Goal: Task Accomplishment & Management: Complete application form

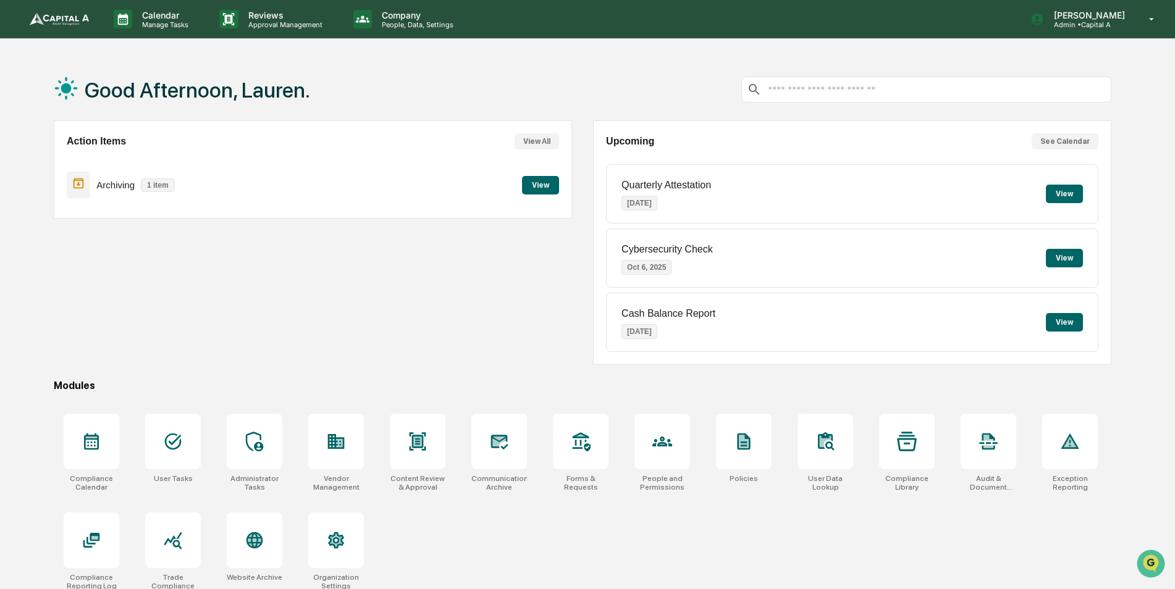
click at [1077, 141] on button "See Calendar" at bounding box center [1065, 141] width 67 height 16
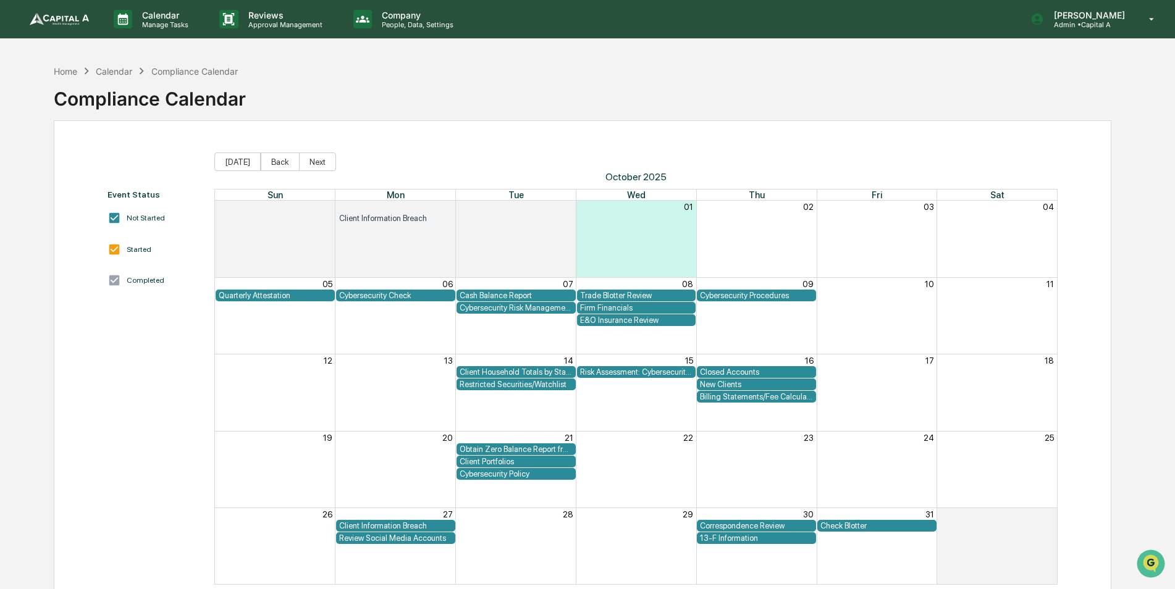
click at [636, 309] on div "Firm Financials" at bounding box center [636, 307] width 113 height 9
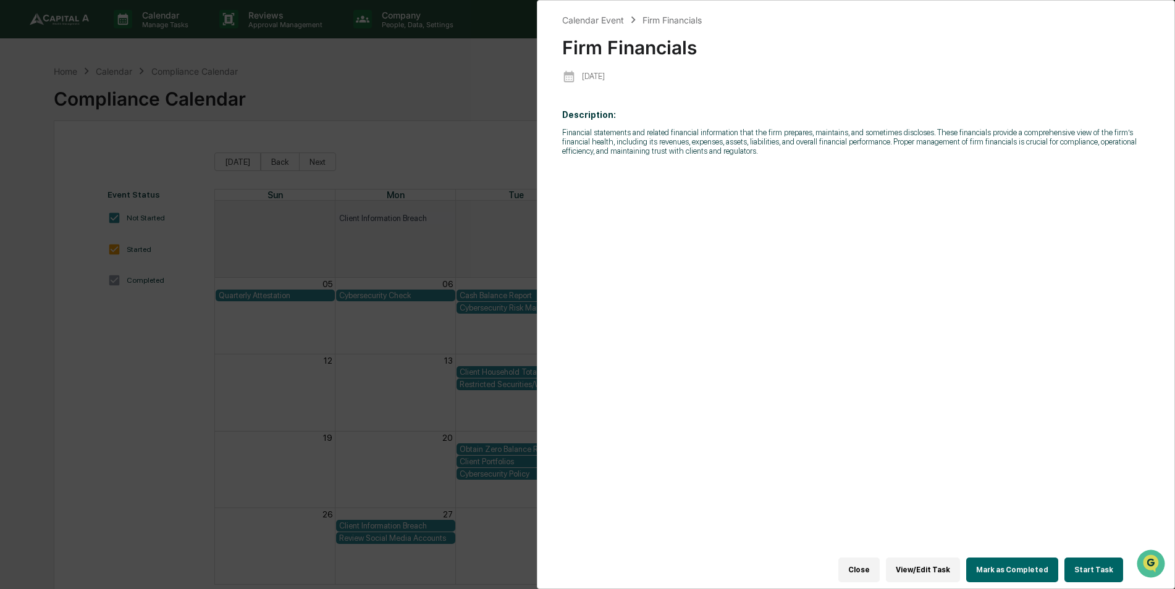
click at [1109, 567] on button "Start Task" at bounding box center [1093, 570] width 59 height 25
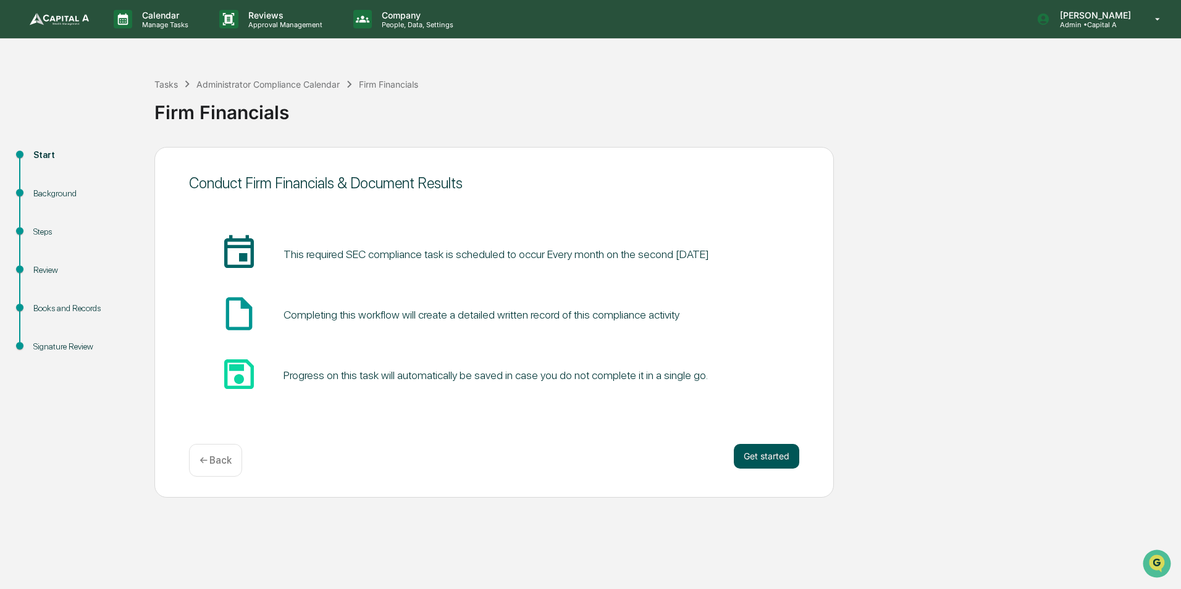
click at [765, 455] on button "Get started" at bounding box center [766, 456] width 65 height 25
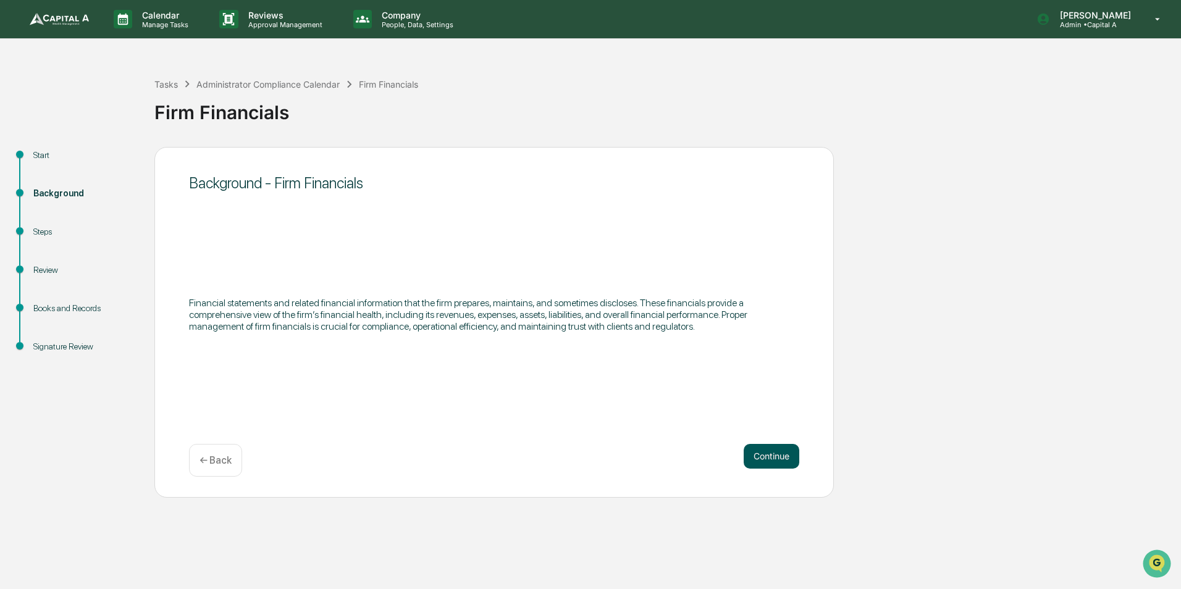
click at [764, 465] on button "Continue" at bounding box center [772, 456] width 56 height 25
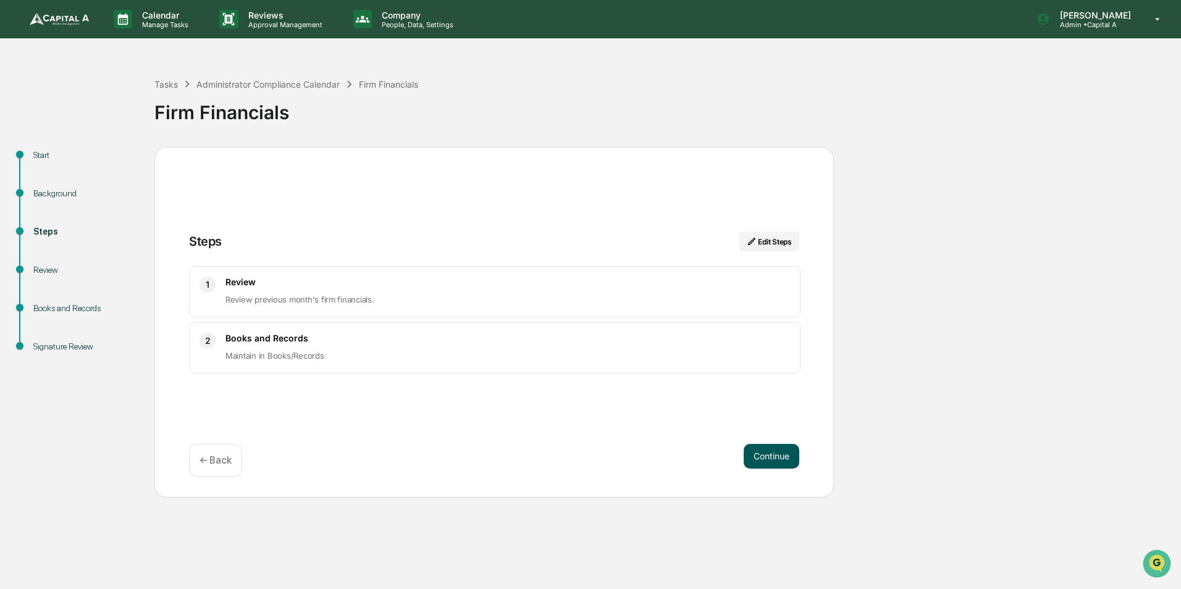
click at [765, 458] on button "Continue" at bounding box center [772, 456] width 56 height 25
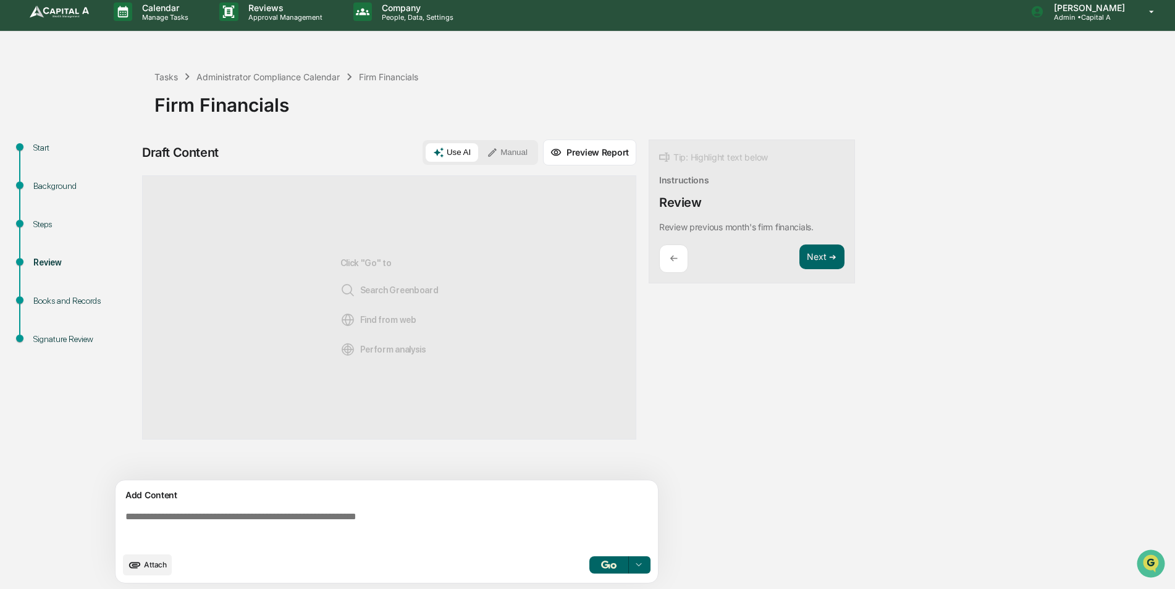
scroll to position [9, 0]
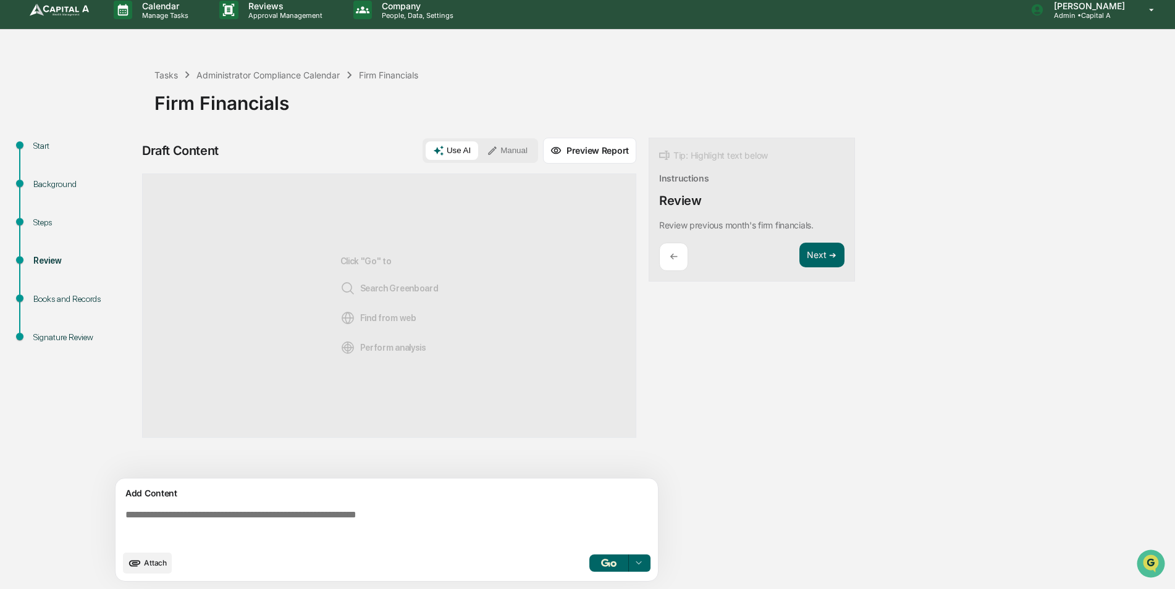
click at [145, 554] on button "Attach" at bounding box center [147, 563] width 49 height 21
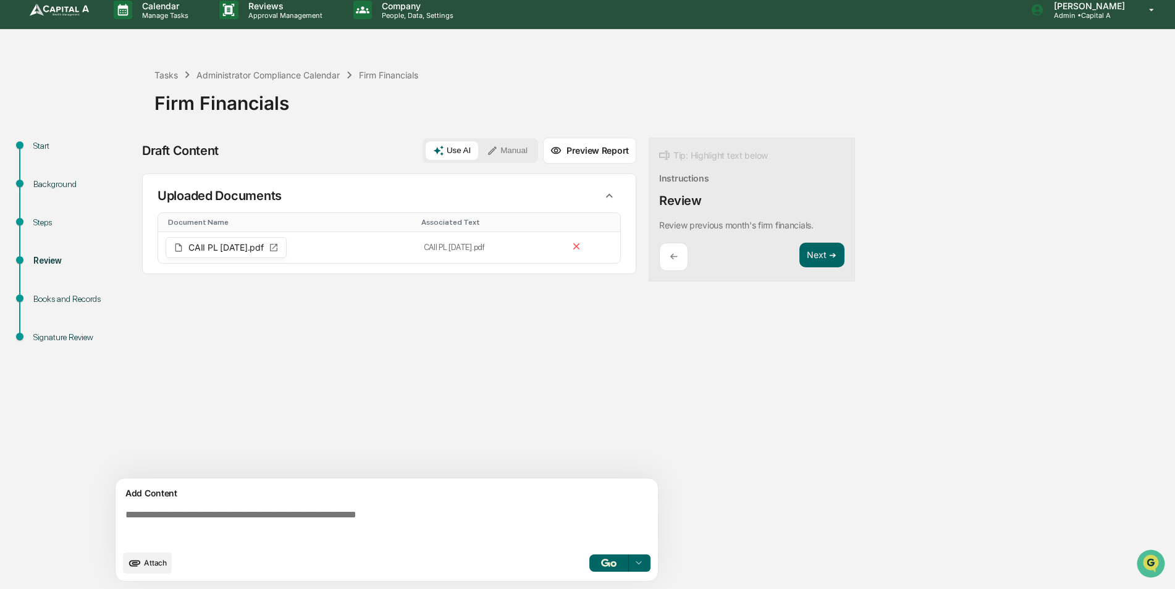
click at [143, 566] on button "Attach" at bounding box center [147, 563] width 49 height 21
click at [141, 564] on icon "upload document" at bounding box center [135, 564] width 14 height 14
click at [151, 565] on span "Attach" at bounding box center [155, 562] width 23 height 9
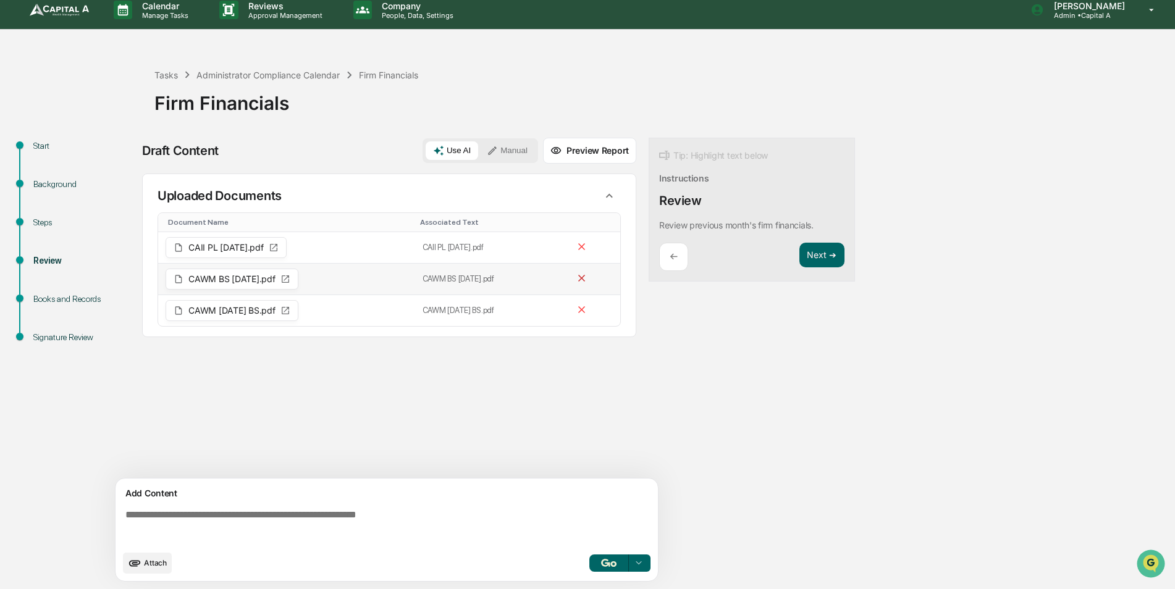
click at [583, 280] on icon at bounding box center [582, 278] width 12 height 12
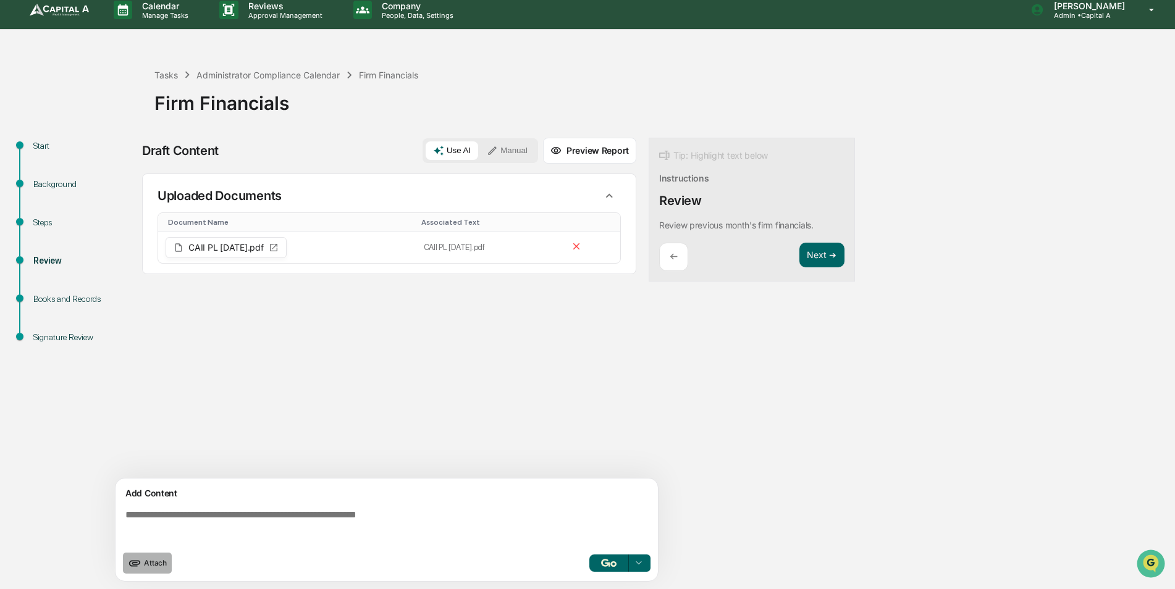
click at [145, 565] on span "Attach" at bounding box center [155, 562] width 23 height 9
click at [157, 568] on span "Attach" at bounding box center [155, 562] width 23 height 9
click at [154, 562] on span "Attach" at bounding box center [155, 562] width 23 height 9
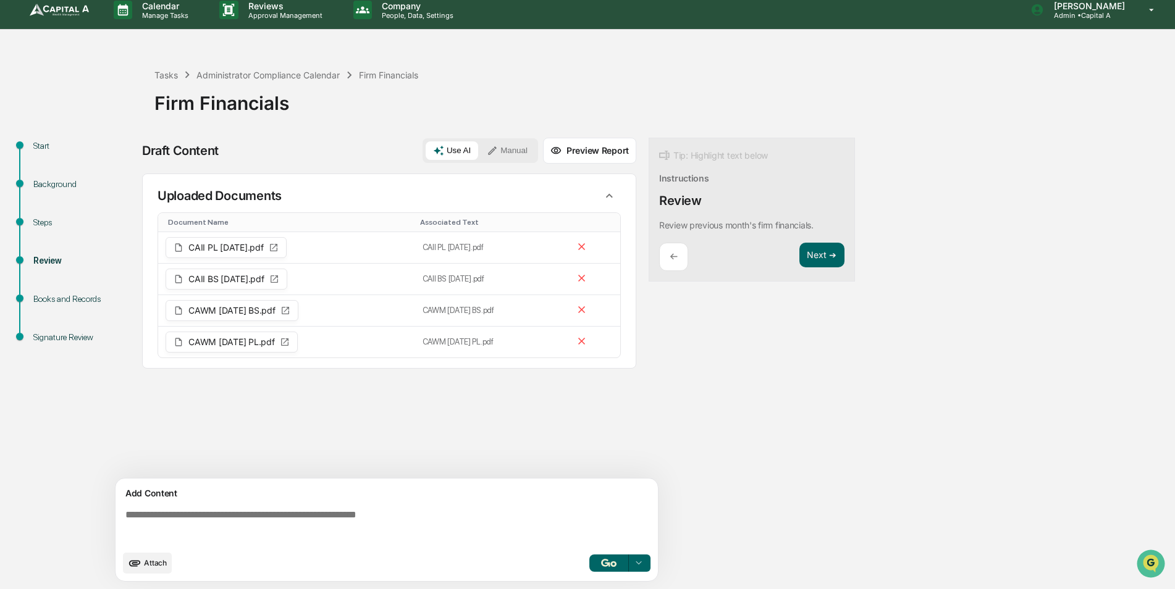
click at [621, 565] on button "button" at bounding box center [609, 563] width 40 height 17
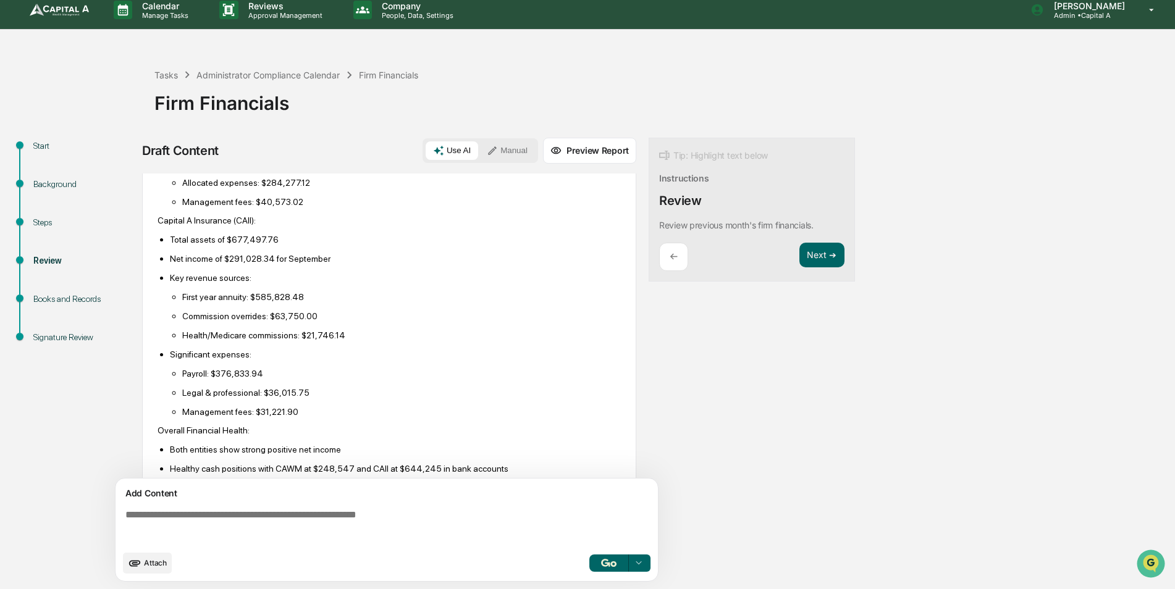
scroll to position [544, 0]
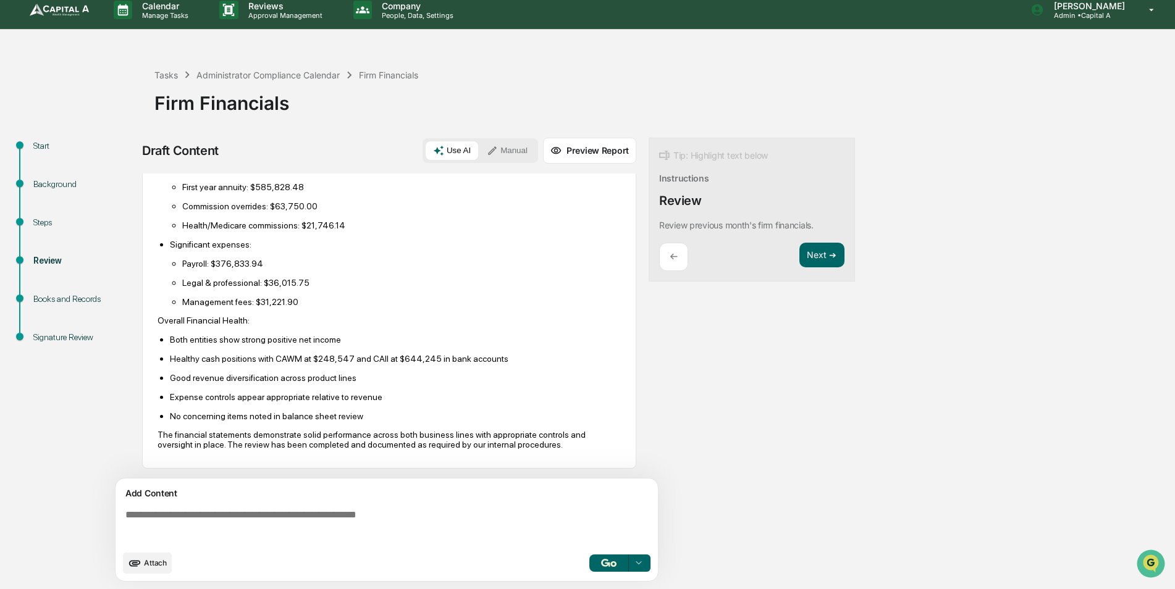
click at [254, 515] on textarea at bounding box center [388, 527] width 537 height 44
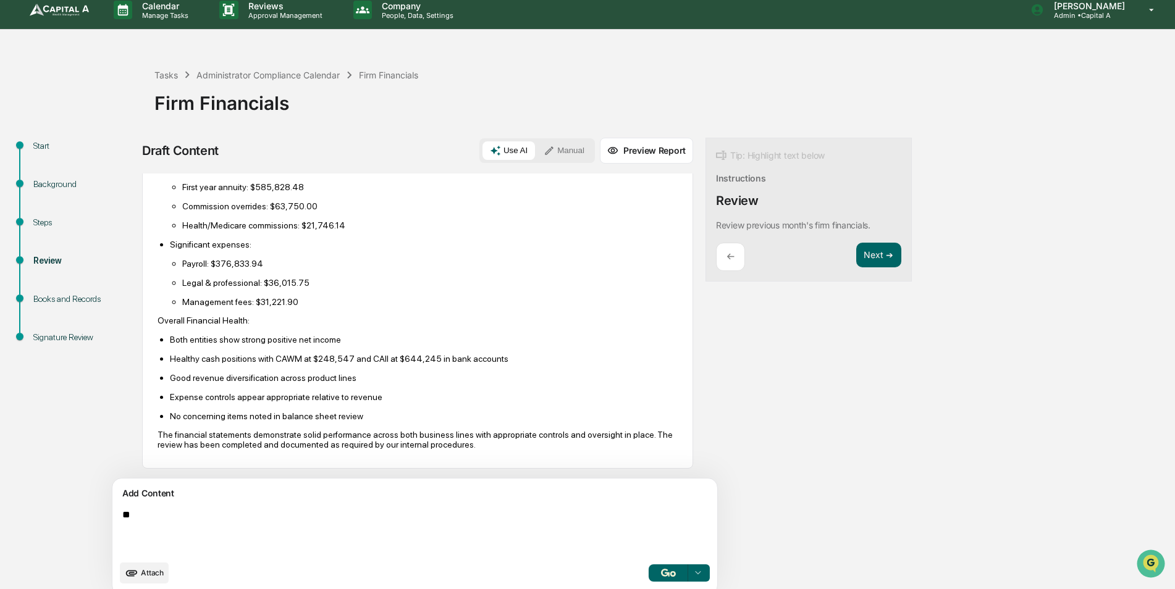
type textarea "*"
type textarea "**********"
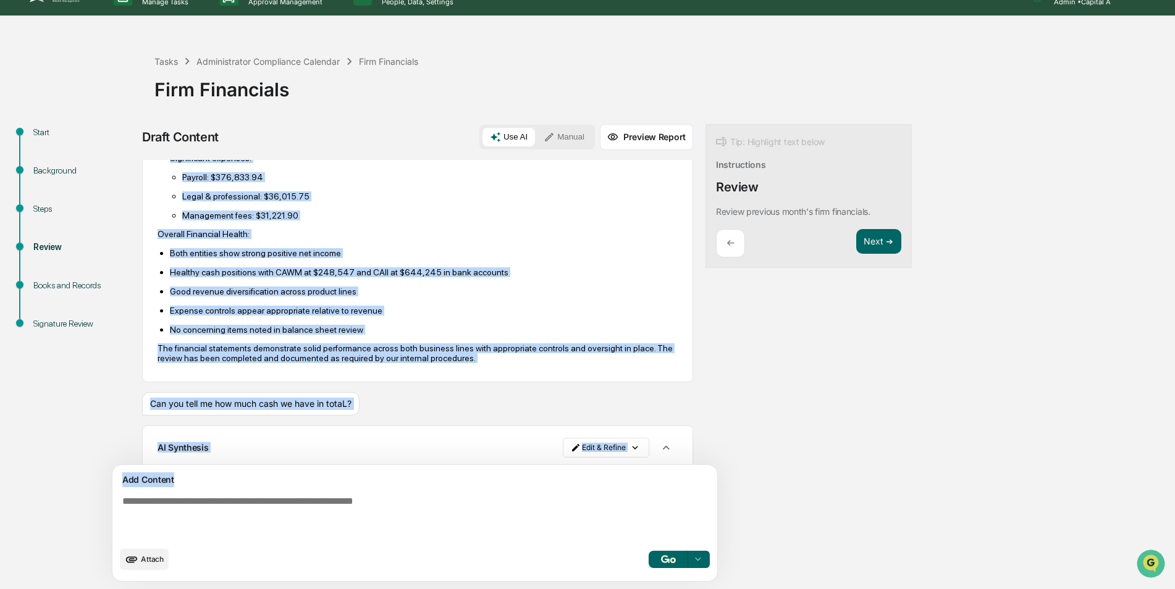
scroll to position [667, 0]
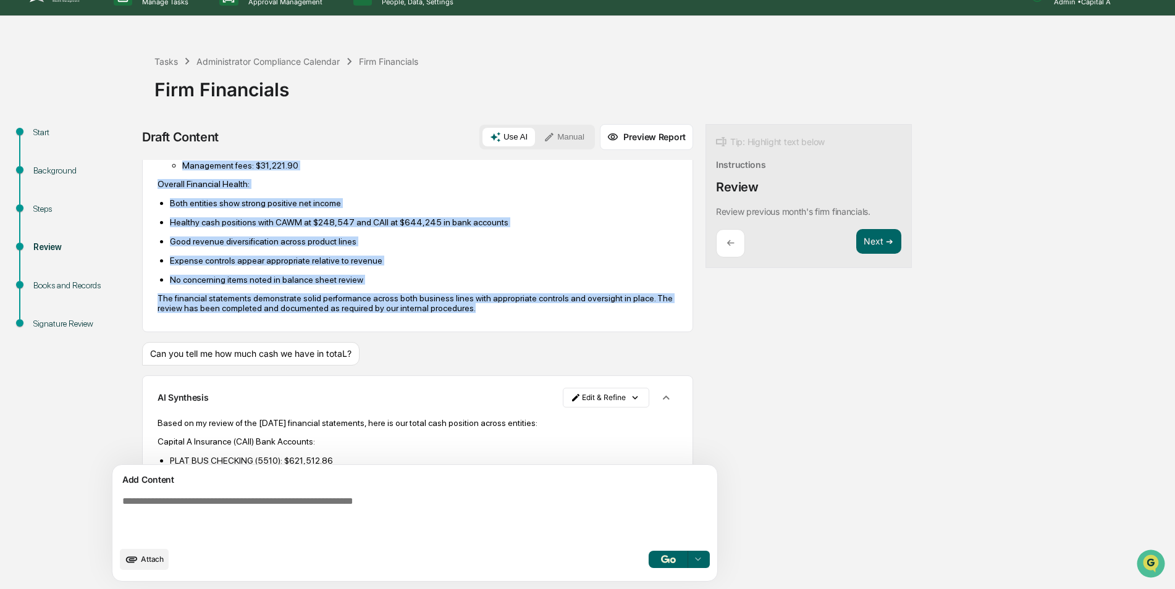
drag, startPoint x: 155, startPoint y: 415, endPoint x: 500, endPoint y: 314, distance: 359.7
click at [500, 314] on div "AI Synthesis View 3 sources Edit & Refine I have reviewed the [DATE] financial …" at bounding box center [417, 15] width 551 height 634
copy div "I have reviewed the [DATE] financial statements for Capital A's entities. Here …"
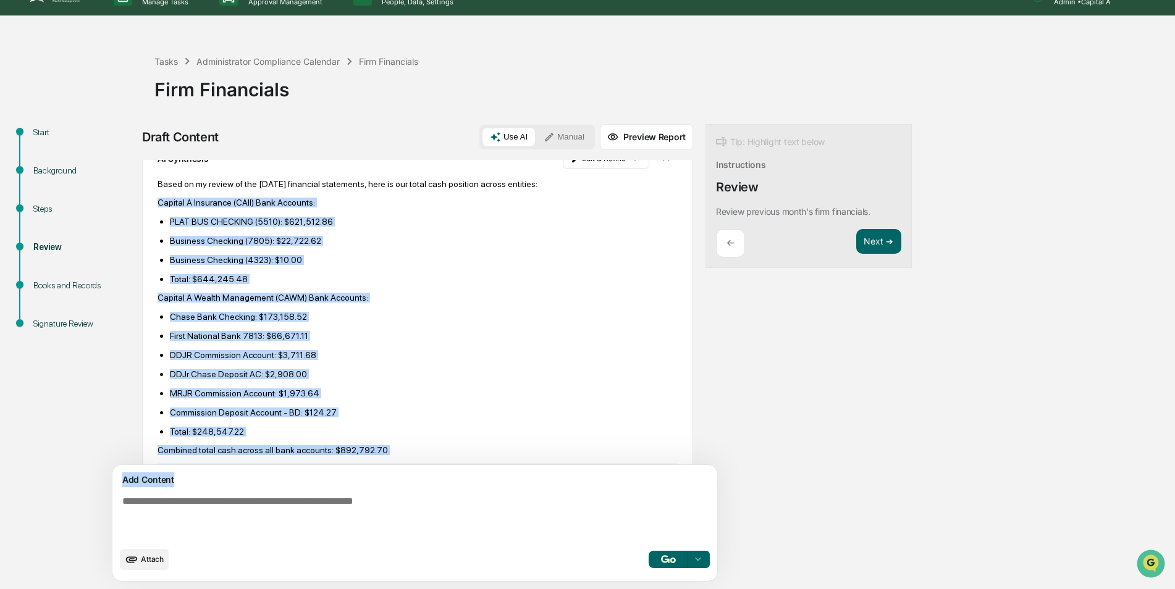
scroll to position [964, 0]
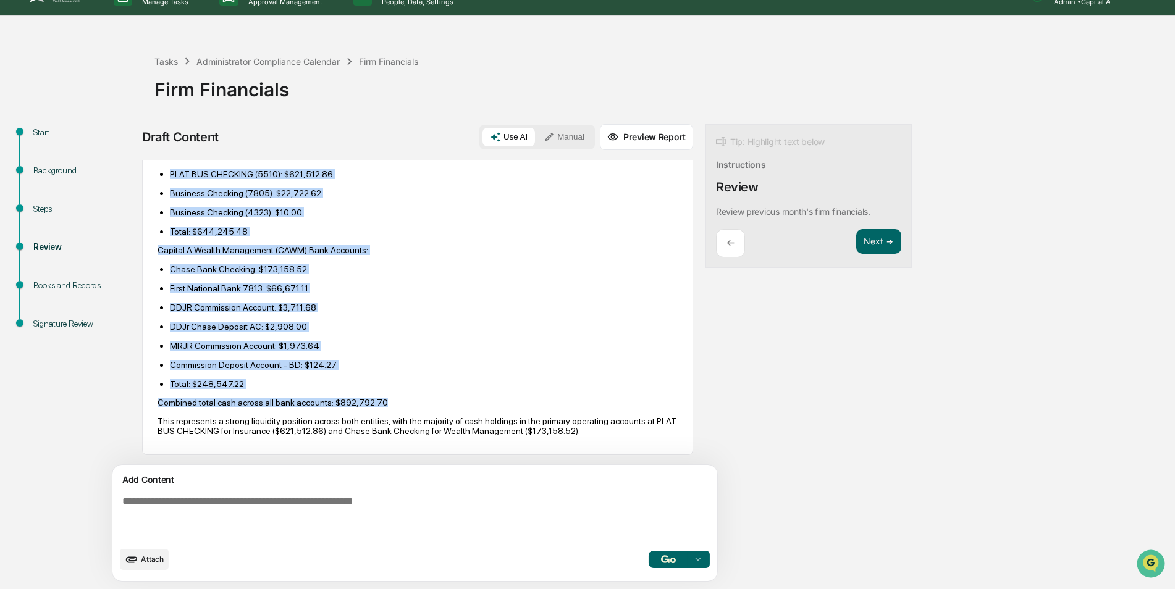
drag, startPoint x: 156, startPoint y: 255, endPoint x: 381, endPoint y: 393, distance: 263.2
click at [381, 393] on div "AI Synthesis Edit & Refine Based on my review of the [DATE] financial statement…" at bounding box center [417, 272] width 551 height 366
copy div "Capital A Insurance (CAII) Bank Accounts: PLAT BUS CHECKING (5510): $621,512.86…"
click at [393, 324] on ul "Chase Bank Checking: $173,158.52 First National Bank 7813: $66,671.11 DDJR Comm…" at bounding box center [418, 326] width 520 height 125
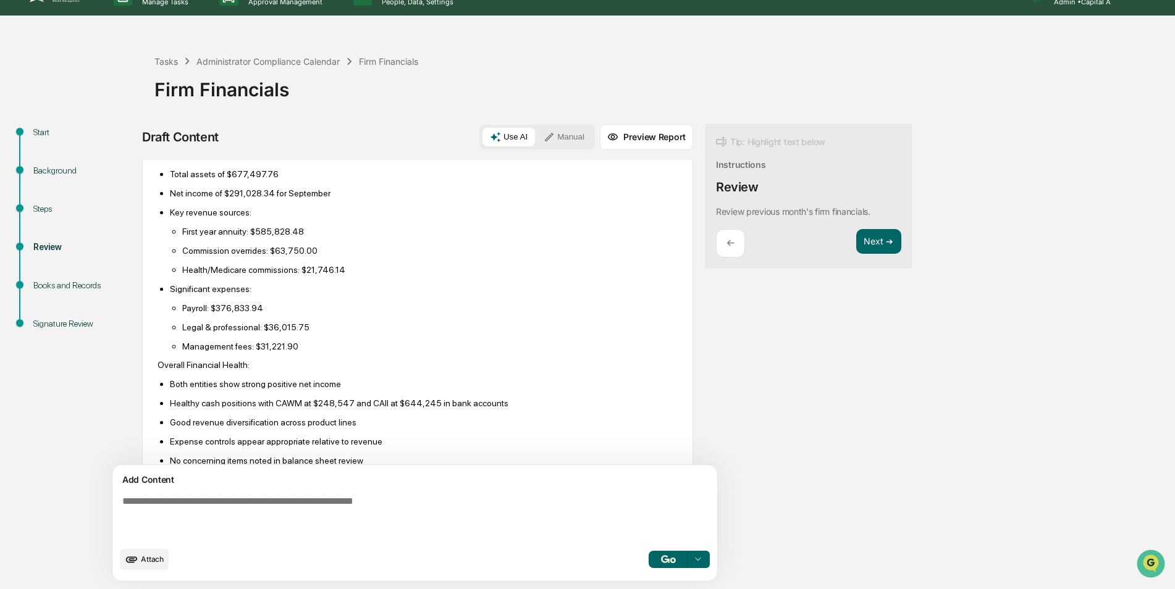
scroll to position [469, 0]
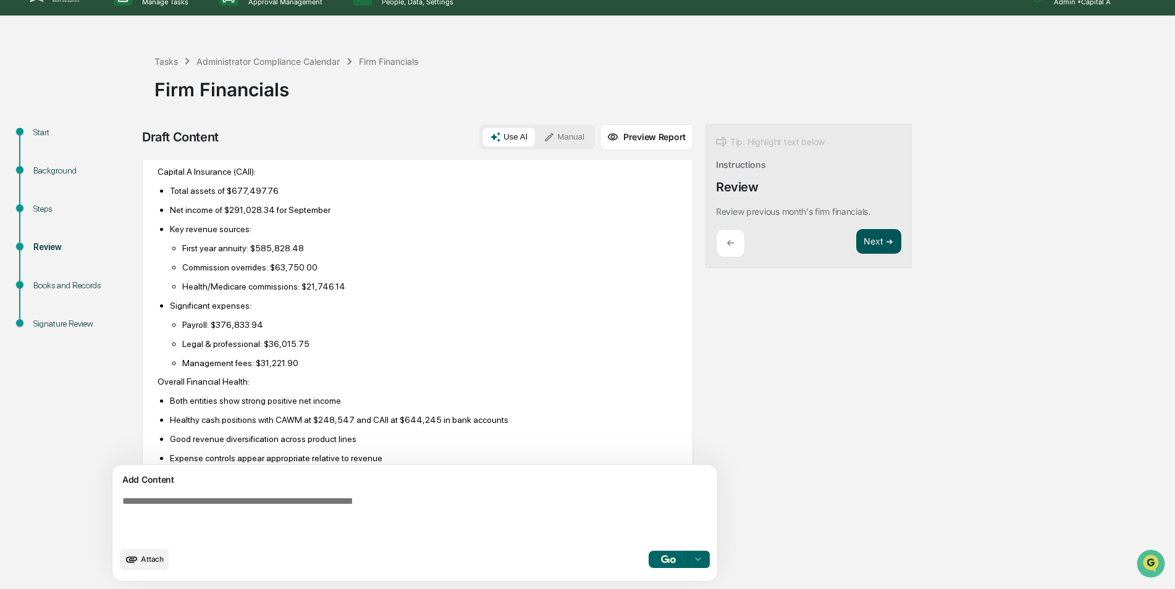
click at [856, 237] on button "Next ➔" at bounding box center [878, 241] width 45 height 25
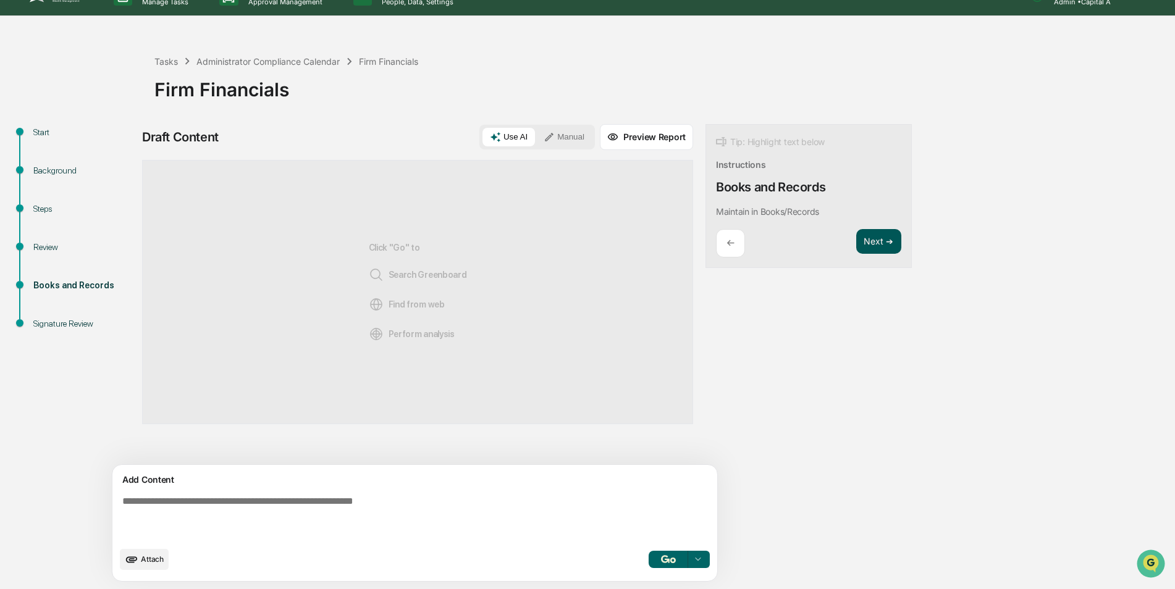
scroll to position [0, 0]
click at [856, 240] on button "Next ➔" at bounding box center [878, 241] width 45 height 25
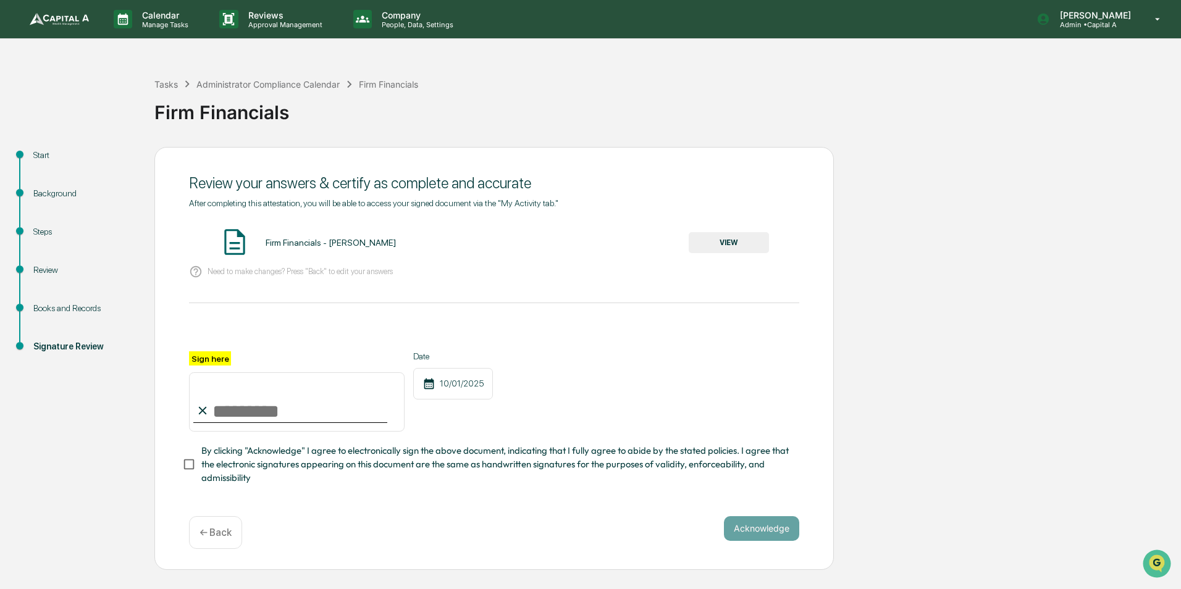
click at [271, 405] on input "Sign here" at bounding box center [297, 401] width 216 height 59
type input "**********"
click at [754, 530] on button "Acknowledge" at bounding box center [761, 528] width 75 height 25
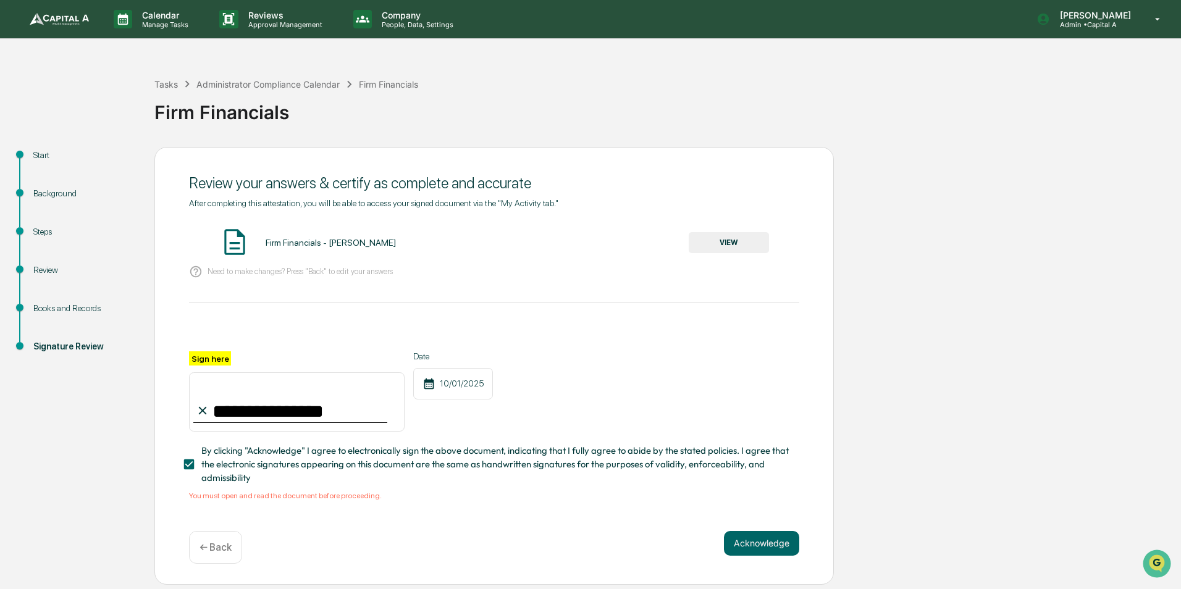
click at [300, 237] on div "Firm Financials - [PERSON_NAME] VIEW" at bounding box center [494, 243] width 610 height 33
click at [752, 245] on button "VIEW" at bounding box center [729, 242] width 80 height 21
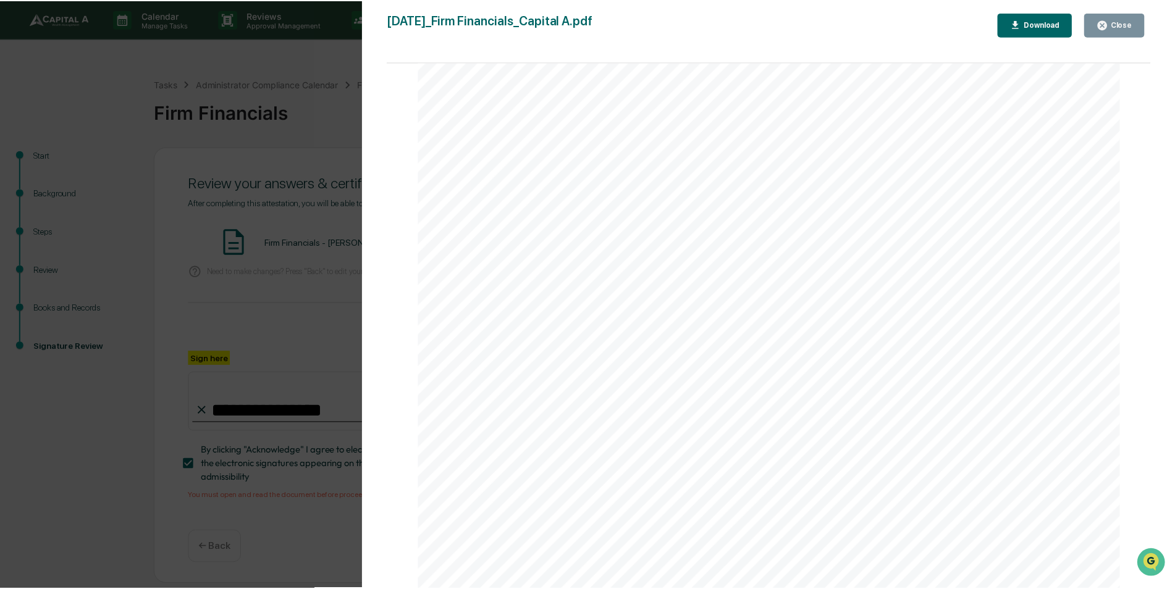
scroll to position [2578, 0]
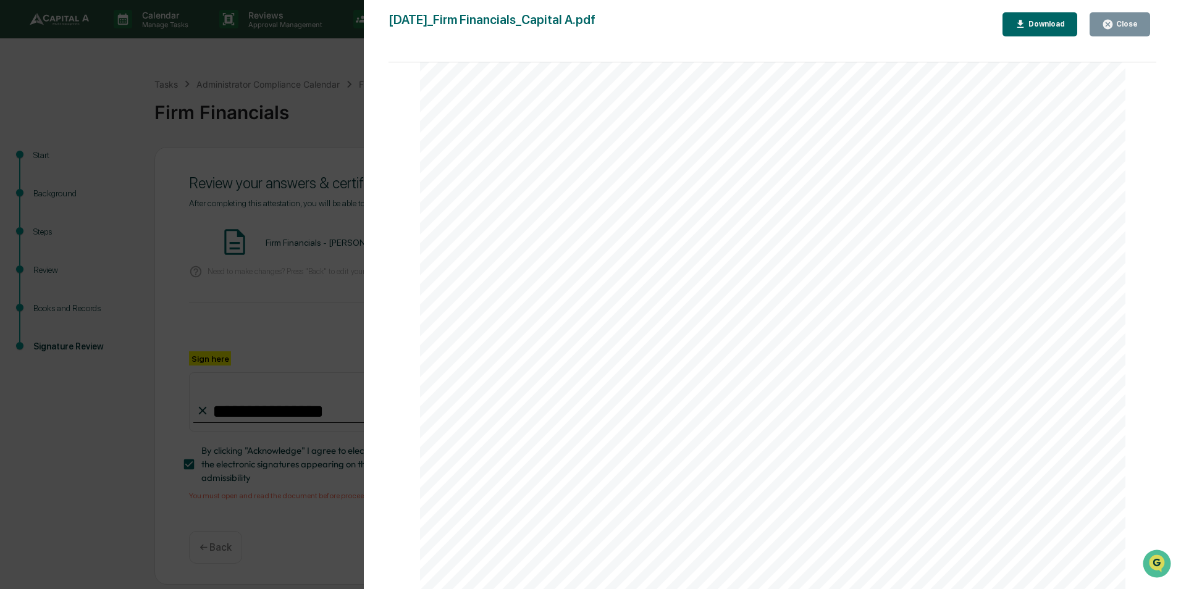
click at [1116, 23] on div "Close" at bounding box center [1126, 24] width 24 height 9
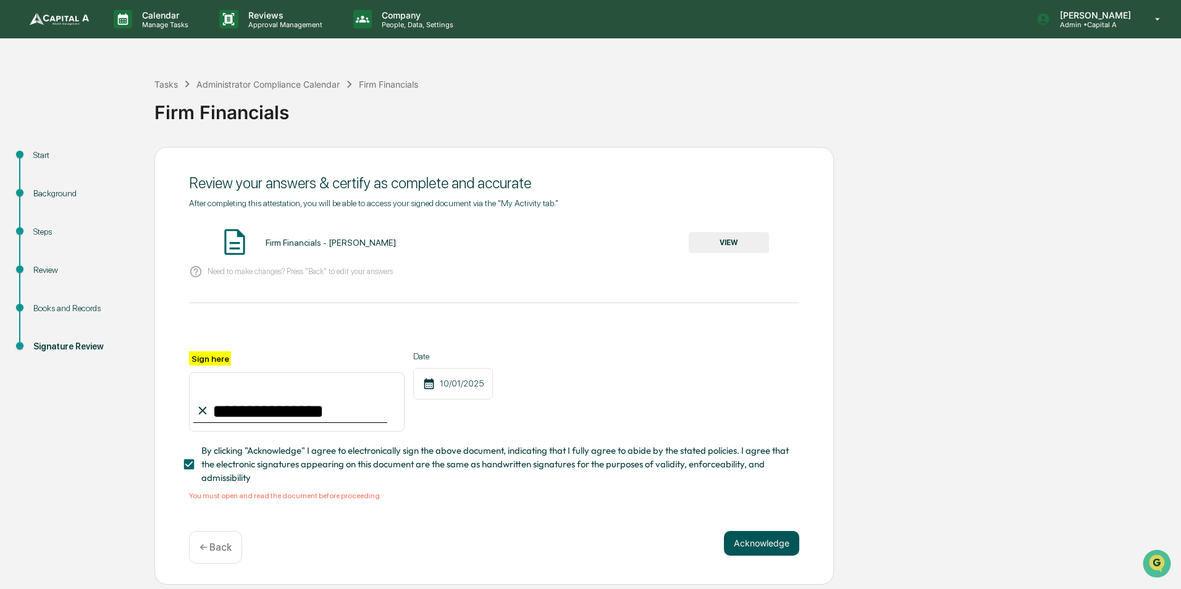
click at [778, 547] on button "Acknowledge" at bounding box center [761, 543] width 75 height 25
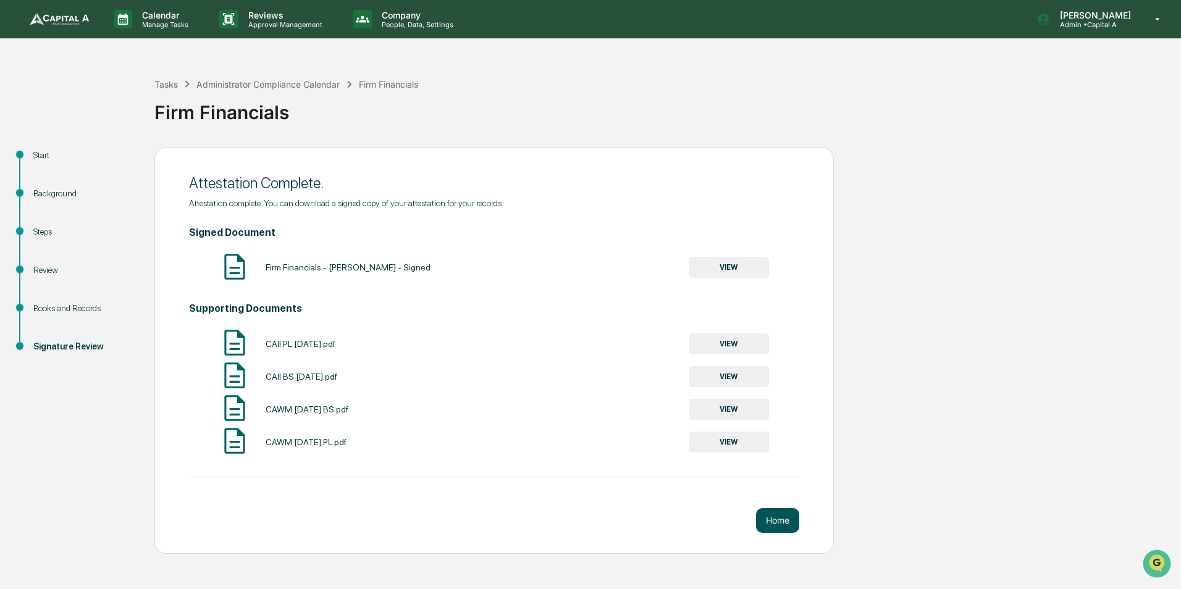
click at [766, 521] on button "Home" at bounding box center [777, 520] width 43 height 25
